Goal: Task Accomplishment & Management: Complete application form

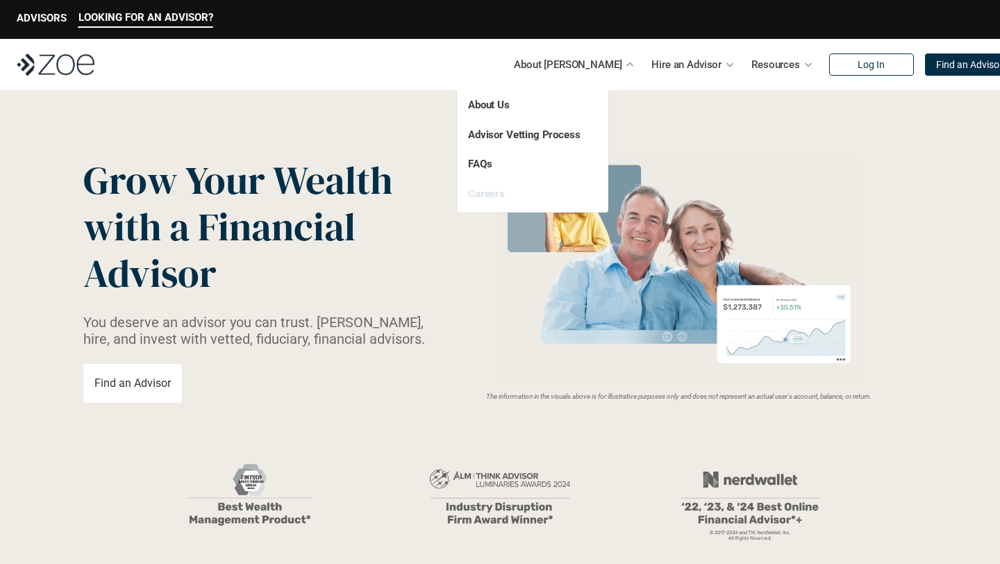
click at [484, 197] on link "Careers" at bounding box center [486, 193] width 37 height 12
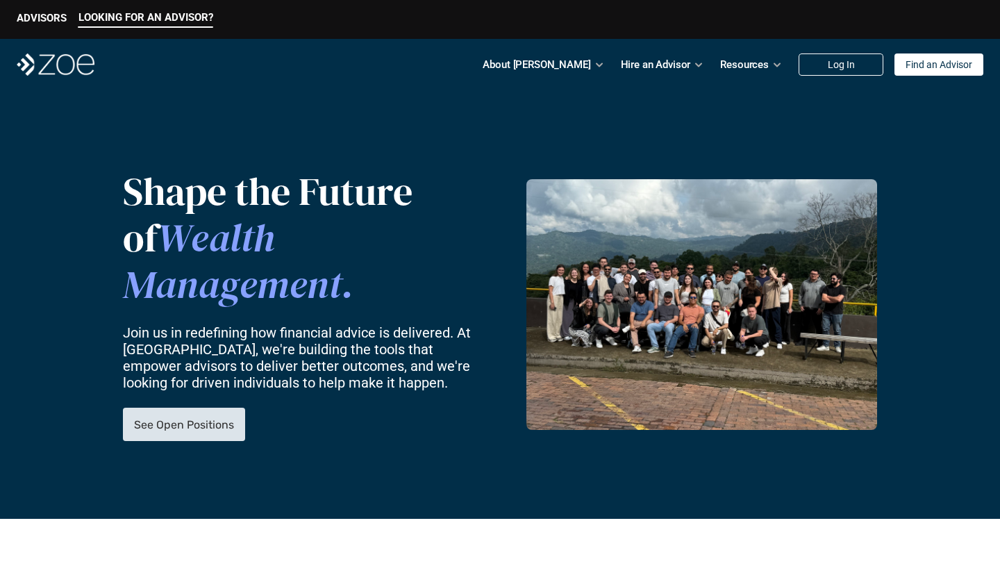
click at [193, 418] on p "See Open Positions" at bounding box center [184, 424] width 100 height 13
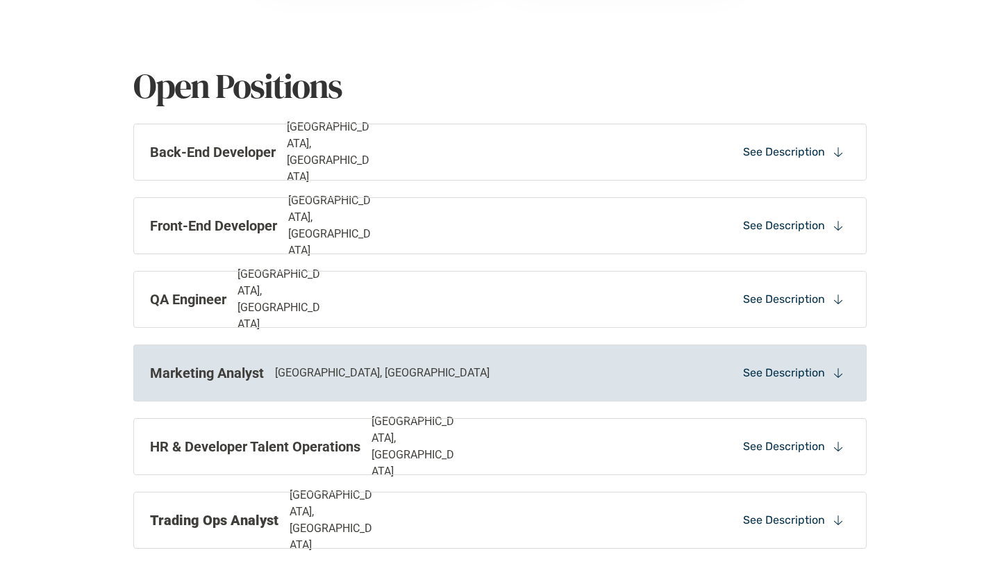
scroll to position [995, 0]
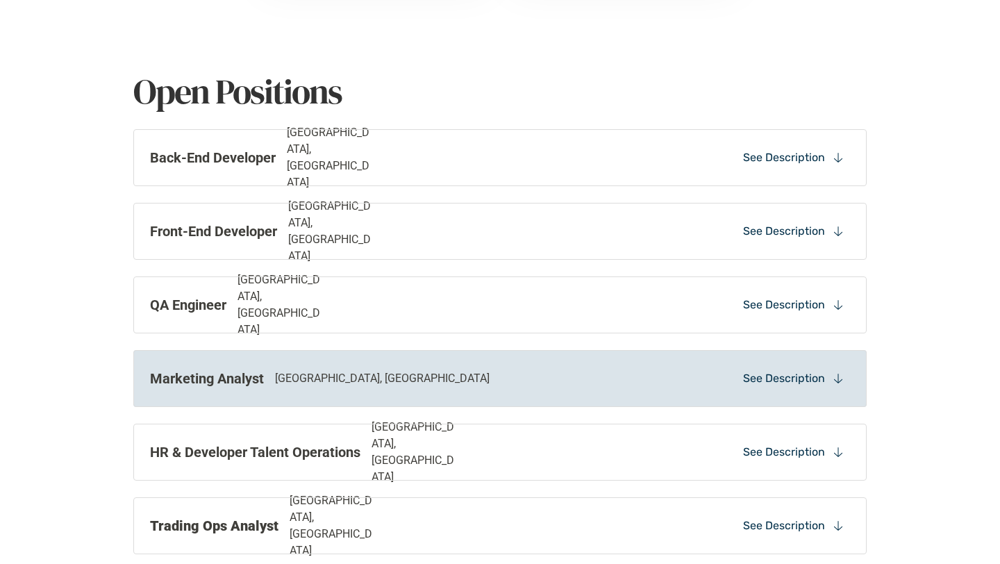
click at [813, 381] on p "See Description" at bounding box center [784, 378] width 82 height 15
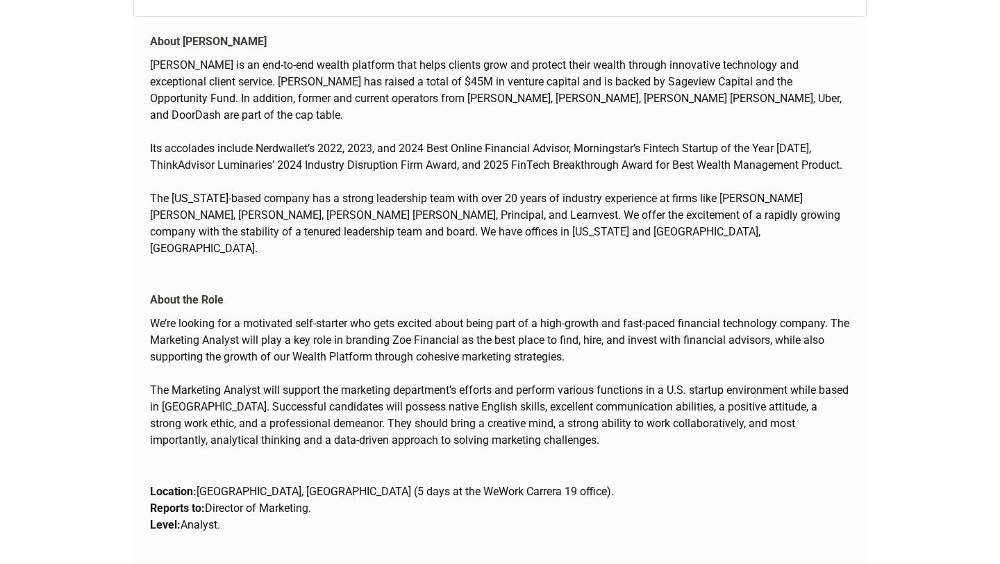
scroll to position [1539, 0]
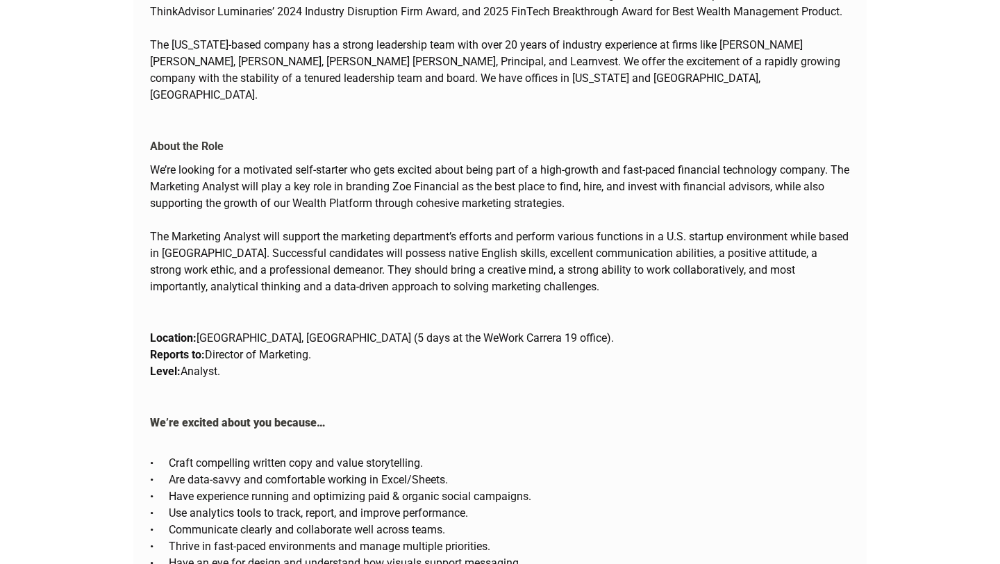
click at [742, 398] on div "We’re excited about you because… Craft compelling written copy and value storyt…" at bounding box center [499, 490] width 733 height 185
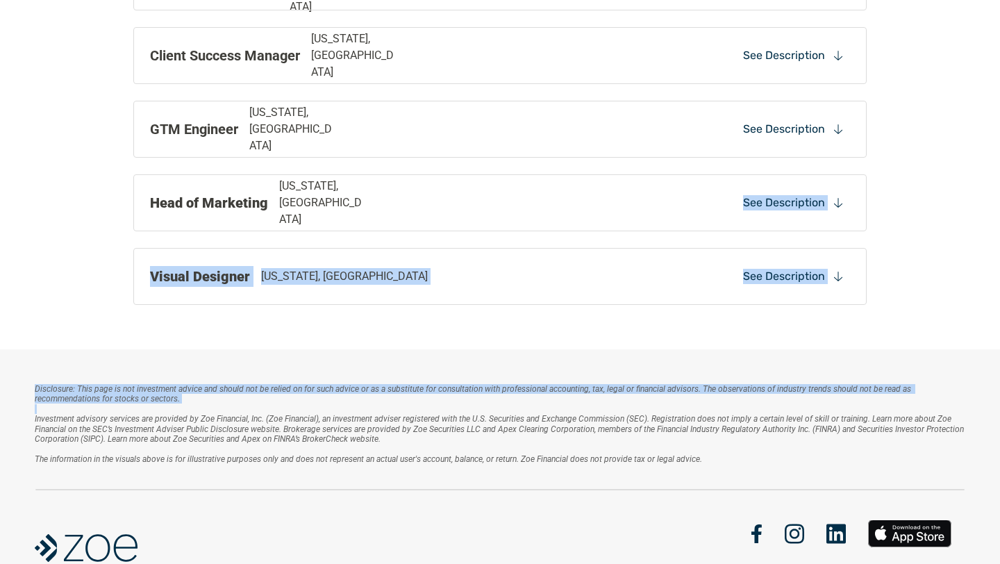
drag, startPoint x: 742, startPoint y: 389, endPoint x: 670, endPoint y: 234, distance: 170.9
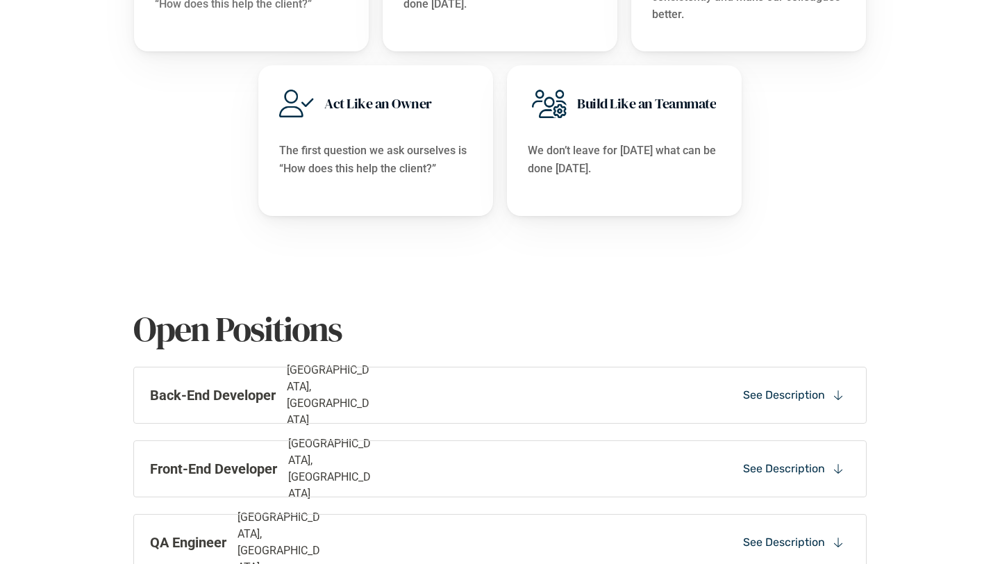
scroll to position [1010, 0]
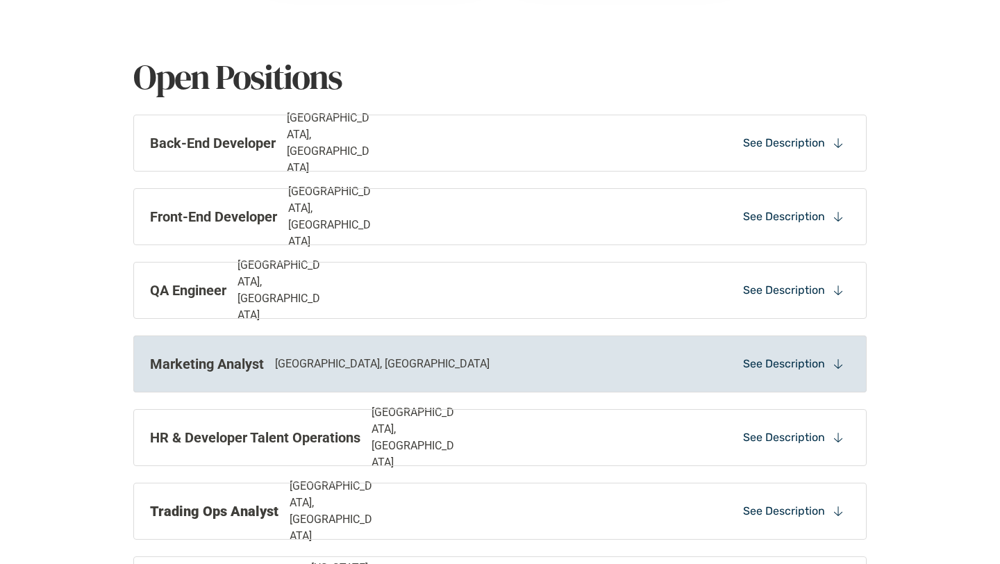
click at [641, 358] on div "Marketing Analyst [GEOGRAPHIC_DATA], [GEOGRAPHIC_DATA] See Description" at bounding box center [499, 363] width 733 height 57
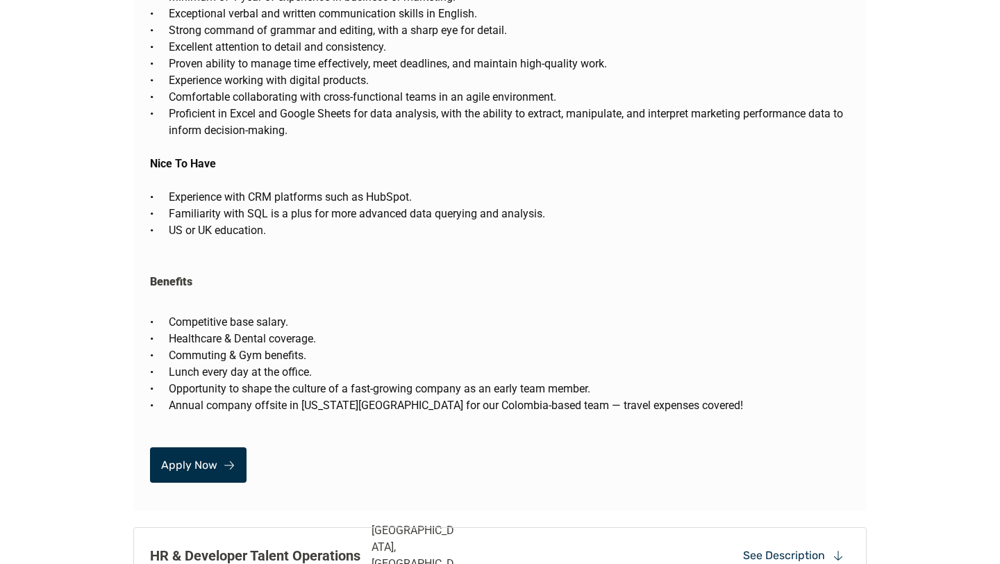
scroll to position [2675, 0]
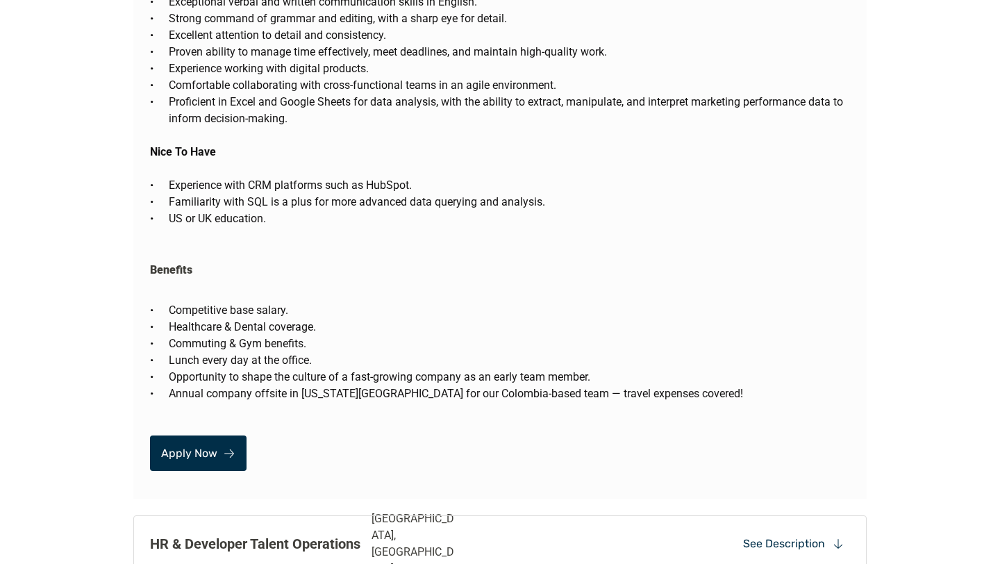
click at [207, 446] on p "Apply Now" at bounding box center [189, 452] width 56 height 13
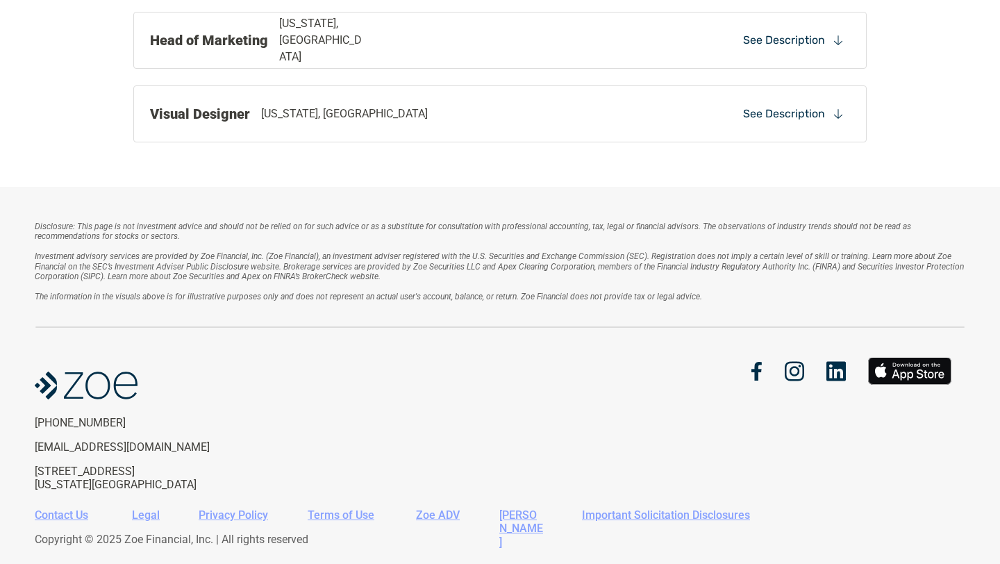
scroll to position [1302, 0]
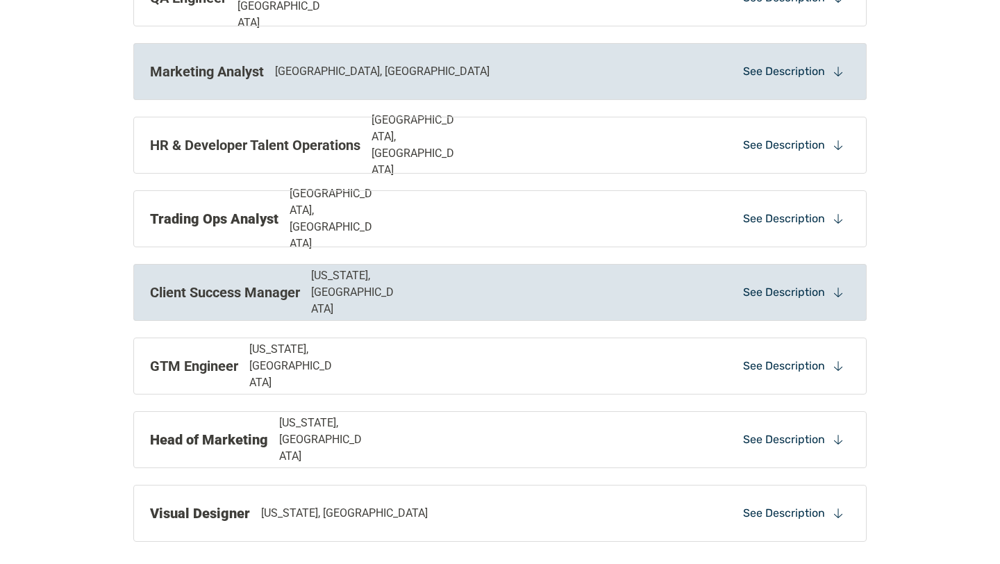
click at [528, 292] on div "Client Success Manager [US_STATE], [GEOGRAPHIC_DATA]" at bounding box center [358, 292] width 417 height 50
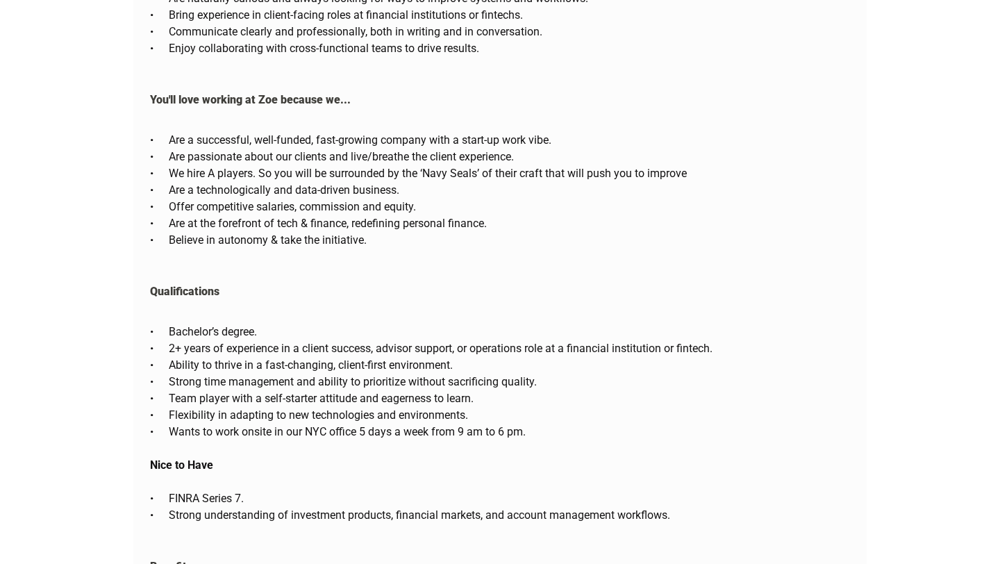
scroll to position [2398, 0]
